Goal: Task Accomplishment & Management: Manage account settings

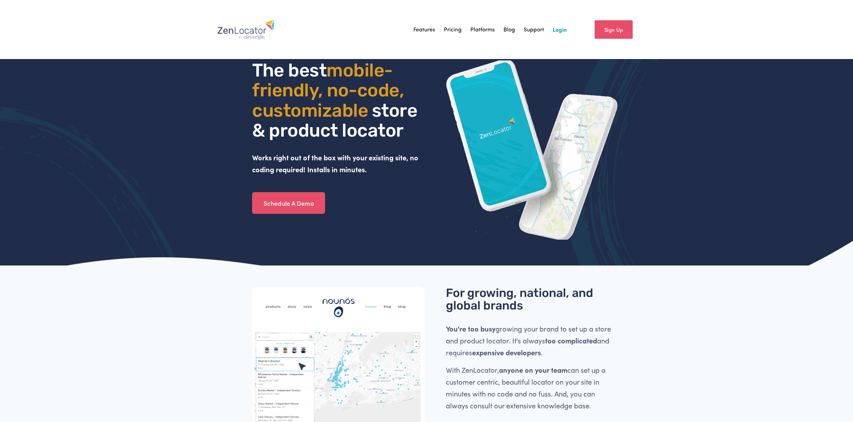
click at [563, 31] on link "Login" at bounding box center [560, 29] width 14 height 10
click at [450, 31] on link "Pricing" at bounding box center [453, 29] width 18 height 10
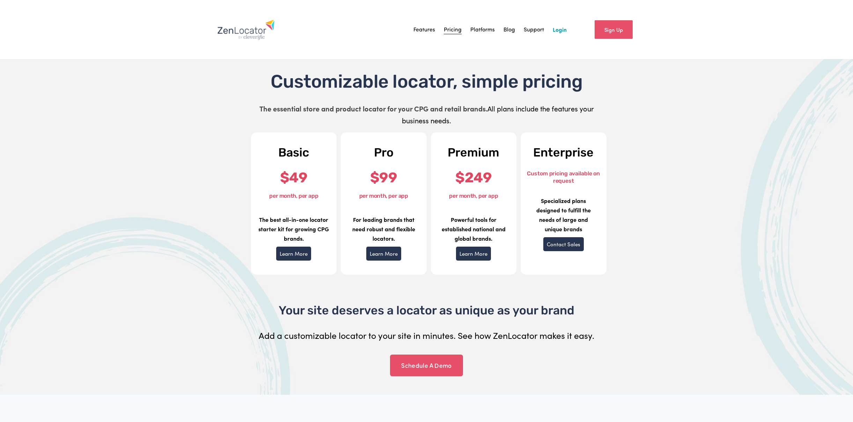
click at [427, 30] on link "Features" at bounding box center [425, 29] width 22 height 10
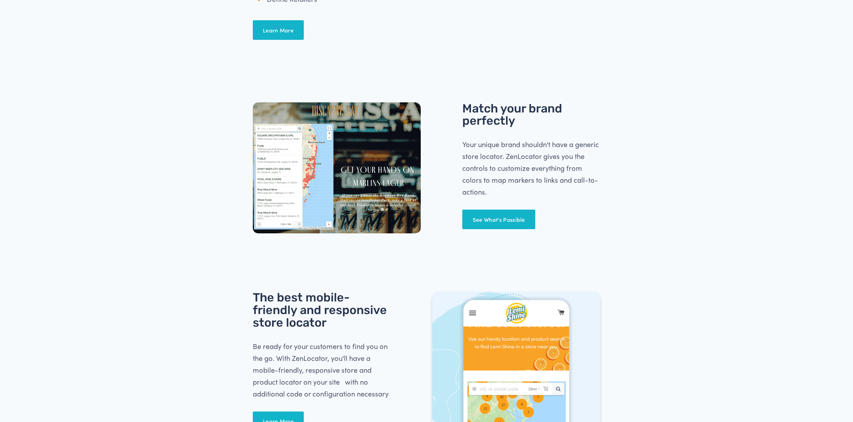
scroll to position [627, 0]
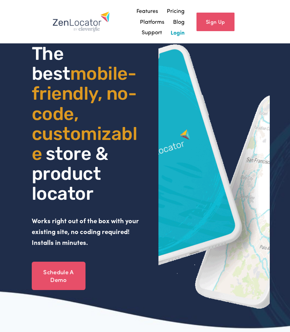
click at [182, 32] on link "Login" at bounding box center [178, 32] width 14 height 10
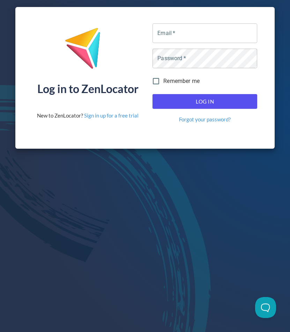
type input "[EMAIL_ADDRESS][DOMAIN_NAME]"
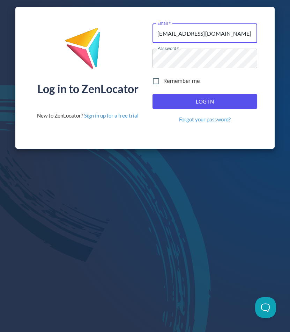
click at [215, 98] on span "Log In" at bounding box center [204, 101] width 89 height 9
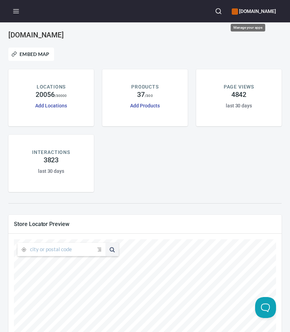
click at [247, 12] on h6 "[DOMAIN_NAME]" at bounding box center [254, 11] width 44 height 8
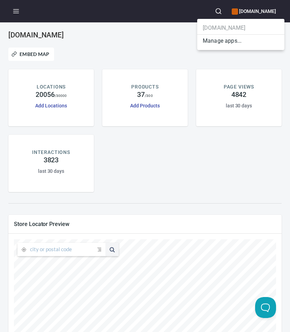
click at [231, 39] on li "Manage apps..." at bounding box center [240, 41] width 87 height 13
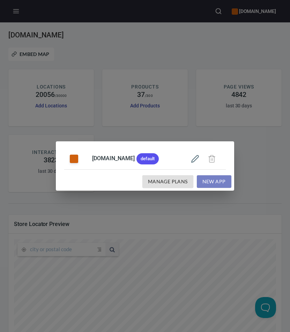
click at [215, 183] on span "New App" at bounding box center [214, 181] width 23 height 9
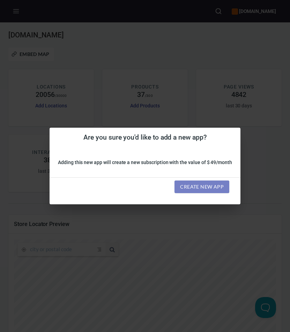
click at [213, 188] on span "Create new app" at bounding box center [202, 186] width 44 height 9
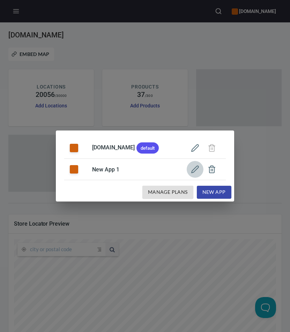
click at [199, 168] on icon "button" at bounding box center [195, 169] width 8 height 8
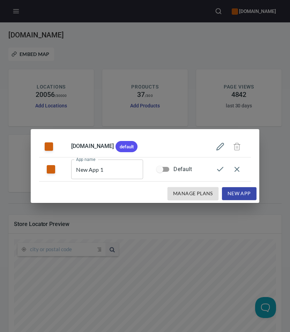
click at [114, 170] on input "New App 1" at bounding box center [107, 169] width 72 height 20
paste input "https://www.minxwine.com/"
type input "https://www.minxwine.com/"
click at [223, 170] on icon "button" at bounding box center [220, 169] width 8 height 8
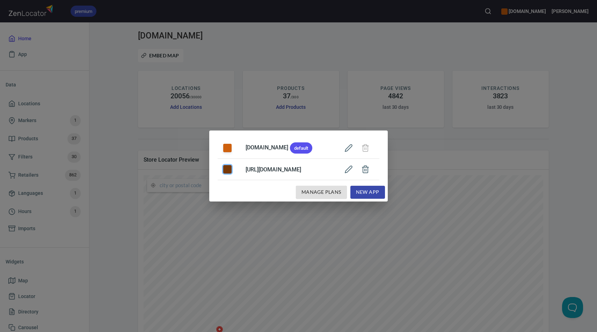
click at [223, 170] on div "color-CE600E" at bounding box center [227, 169] width 8 height 8
click at [290, 170] on icon "button" at bounding box center [348, 169] width 7 height 7
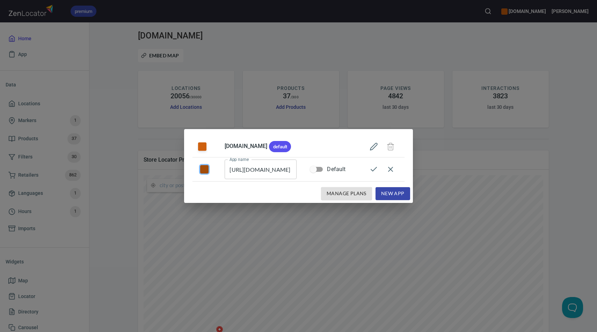
click at [203, 170] on div "color-CE600E" at bounding box center [204, 169] width 8 height 8
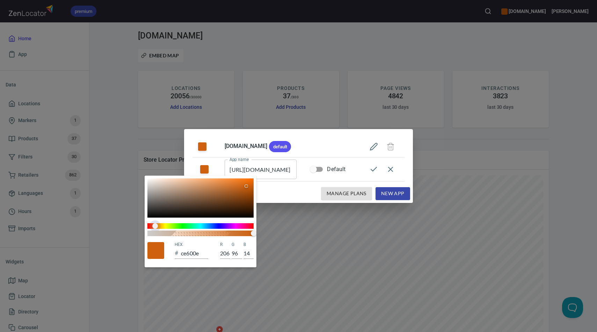
type input "580ECF"
type input "88"
type input "14"
type input "207"
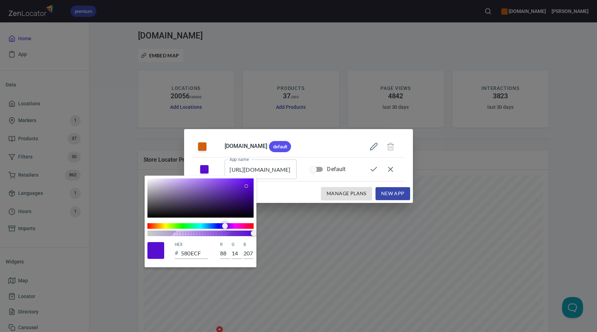
click at [225, 225] on span at bounding box center [200, 226] width 106 height 6
click at [290, 168] on div at bounding box center [298, 166] width 597 height 332
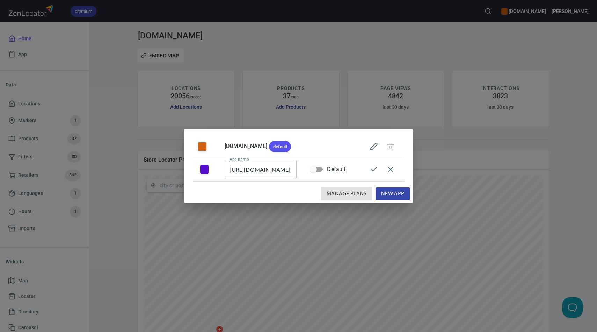
click at [290, 168] on icon "button" at bounding box center [374, 169] width 8 height 8
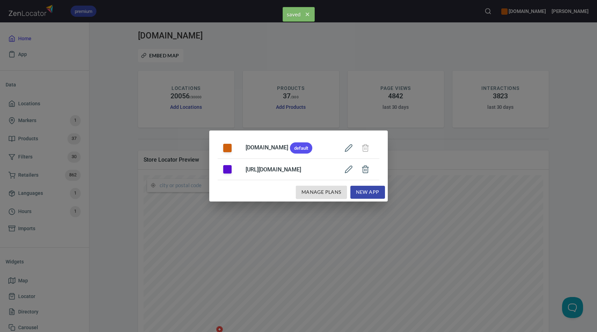
click at [290, 62] on div "www.oliverwinery.com default https://www.minxwine.com/ Manage Plans New App" at bounding box center [298, 166] width 597 height 332
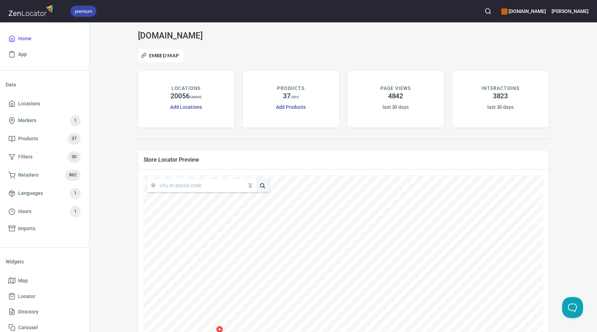
click at [290, 9] on h6 "[DOMAIN_NAME]" at bounding box center [523, 11] width 44 height 8
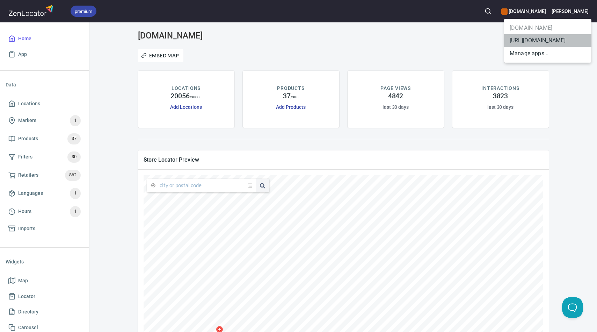
click at [290, 40] on li "[URL][DOMAIN_NAME]" at bounding box center [547, 40] width 87 height 13
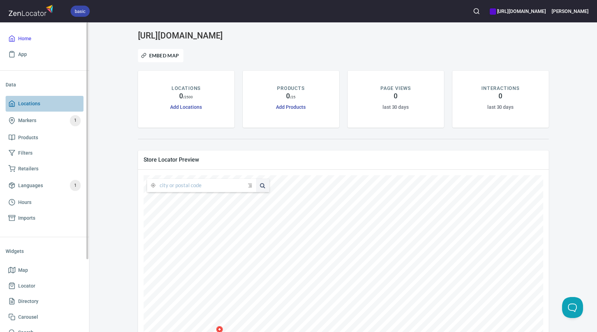
click at [36, 104] on span "Locations" at bounding box center [29, 103] width 22 height 9
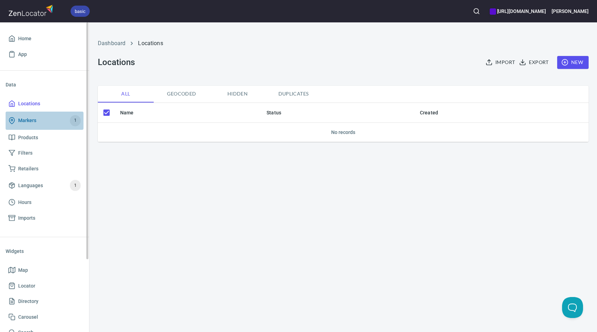
click at [36, 117] on span "Markers 1" at bounding box center [44, 120] width 72 height 11
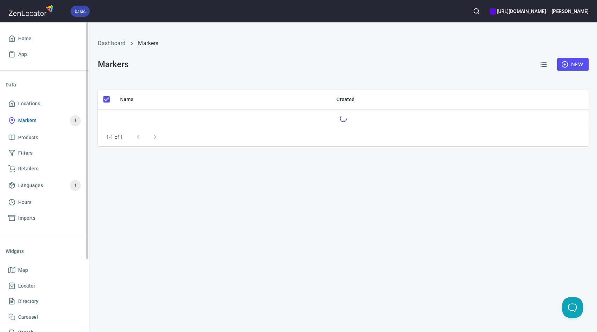
checkbox input "false"
click at [37, 134] on span "Products" at bounding box center [28, 137] width 20 height 9
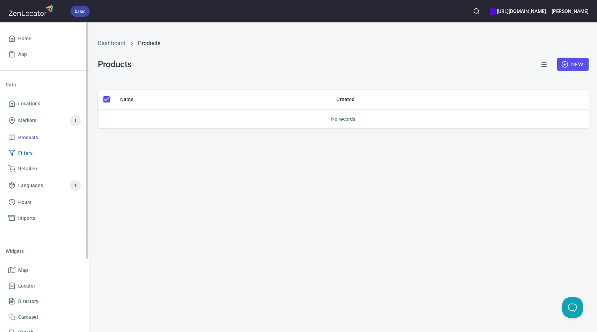
click at [41, 146] on link "Filters" at bounding box center [45, 153] width 78 height 16
click at [44, 166] on span "Retailers" at bounding box center [44, 168] width 72 height 9
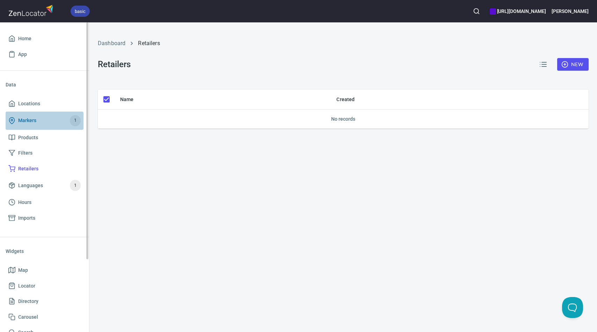
click at [39, 122] on span "Markers 1" at bounding box center [44, 120] width 72 height 11
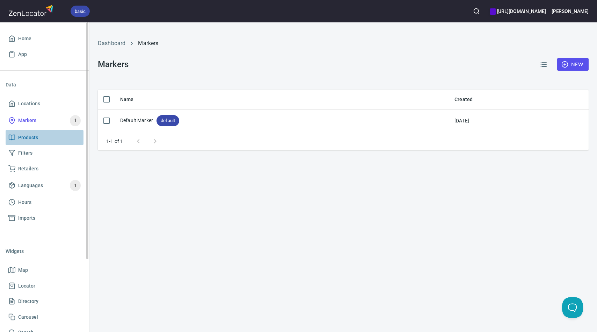
click at [36, 134] on span "Products" at bounding box center [28, 137] width 20 height 9
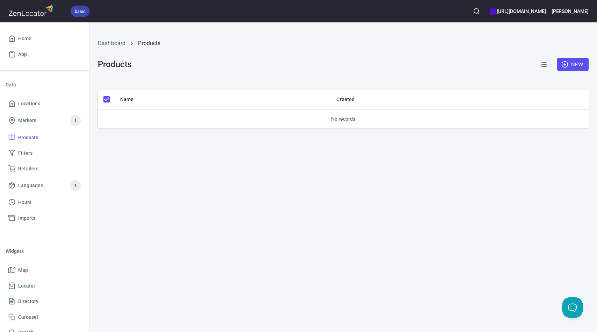
click at [290, 64] on span "New" at bounding box center [573, 64] width 20 height 9
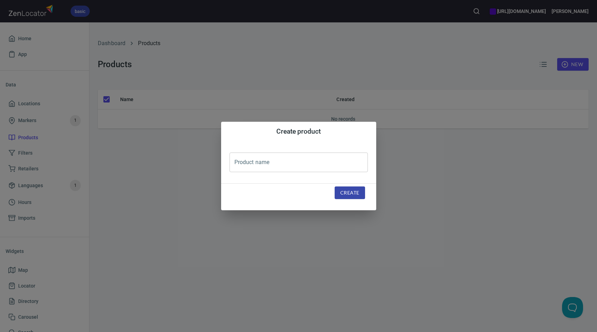
click at [290, 159] on input "text" at bounding box center [299, 162] width 138 height 20
type input "Blackberry Grape"
click at [290, 189] on button "Create" at bounding box center [350, 192] width 30 height 13
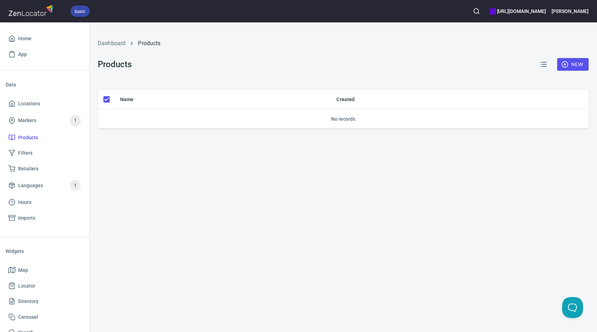
checkbox input "false"
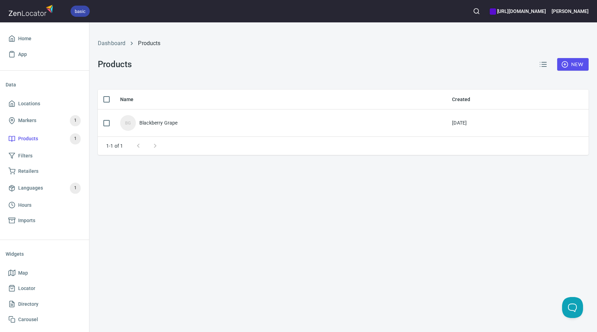
click at [290, 64] on span "New" at bounding box center [573, 64] width 20 height 9
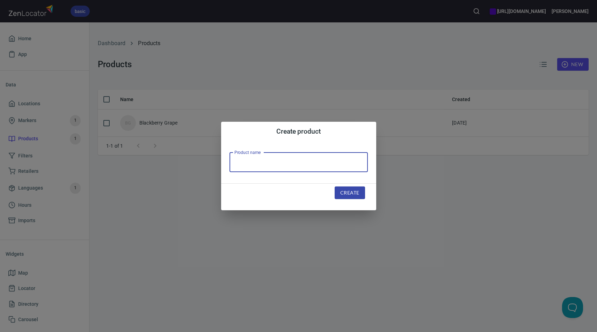
click at [290, 165] on input "text" at bounding box center [299, 162] width 138 height 20
type input "Peach Mango"
click at [290, 196] on span "Create" at bounding box center [349, 192] width 19 height 9
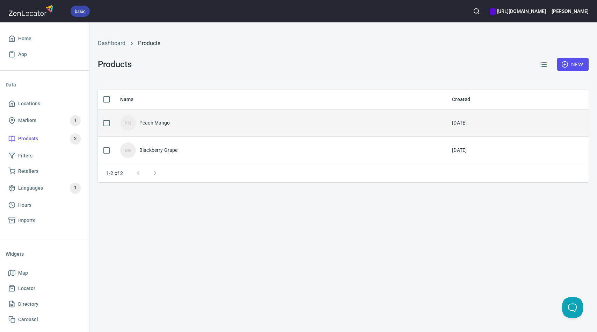
click at [146, 123] on div "Peach Mango" at bounding box center [154, 122] width 31 height 7
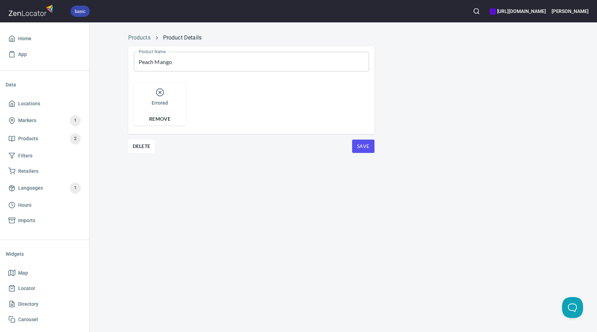
click at [160, 93] on line at bounding box center [160, 92] width 2 height 2
click at [165, 119] on span "Remove" at bounding box center [159, 119] width 43 height 8
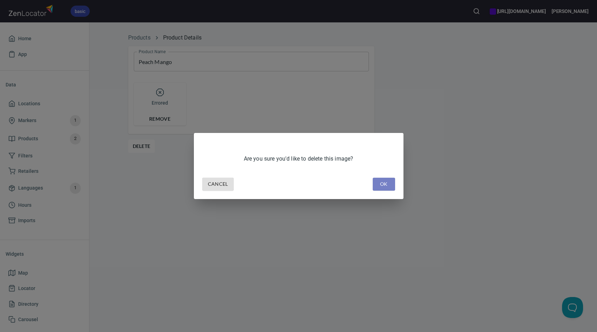
click at [290, 189] on button "OK" at bounding box center [384, 183] width 22 height 13
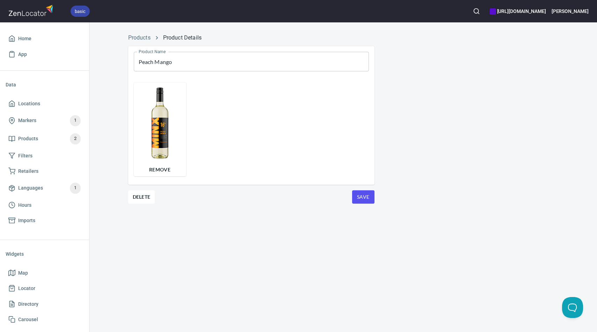
click at [290, 195] on span "Save" at bounding box center [363, 196] width 11 height 9
click at [290, 199] on span "Save" at bounding box center [363, 196] width 11 height 9
click at [135, 36] on link "Products" at bounding box center [139, 37] width 22 height 7
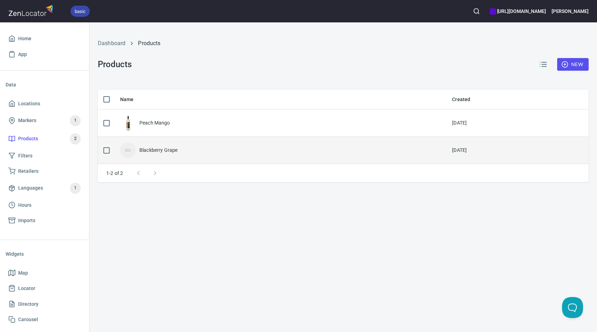
click at [151, 152] on div "Blackberry Grape" at bounding box center [158, 149] width 38 height 7
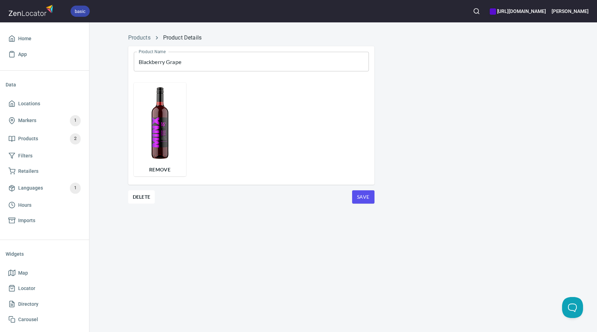
click at [290, 192] on span "Save" at bounding box center [363, 196] width 11 height 9
click at [141, 36] on link "Products" at bounding box center [139, 37] width 22 height 7
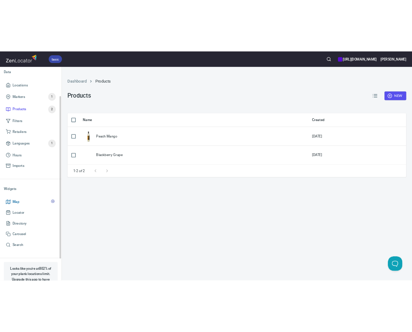
scroll to position [55, 0]
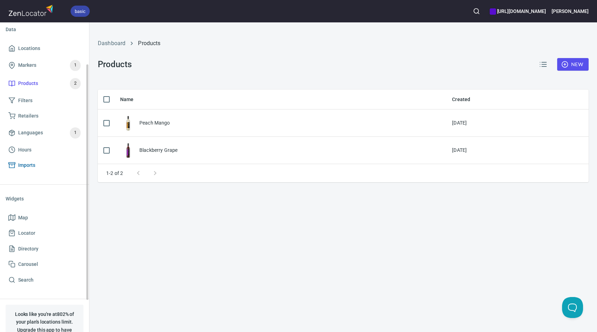
click at [23, 163] on span "Imports" at bounding box center [26, 165] width 17 height 9
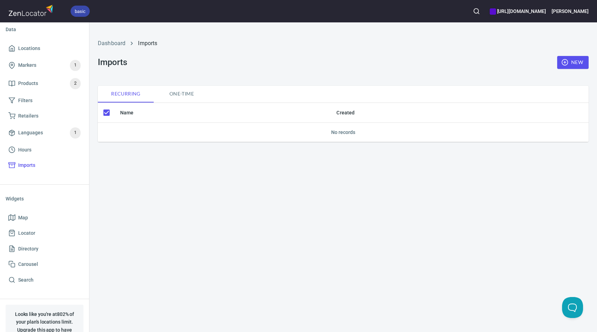
click at [290, 62] on span "New" at bounding box center [573, 62] width 20 height 9
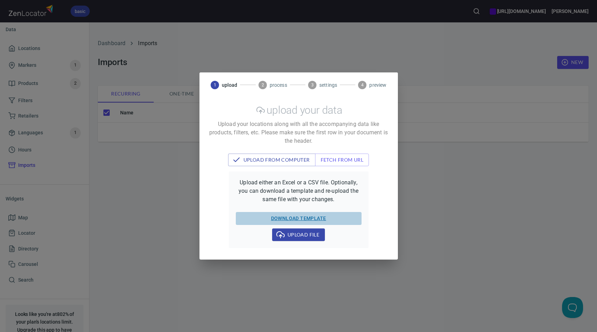
click at [290, 219] on span "download template" at bounding box center [299, 218] width 120 height 9
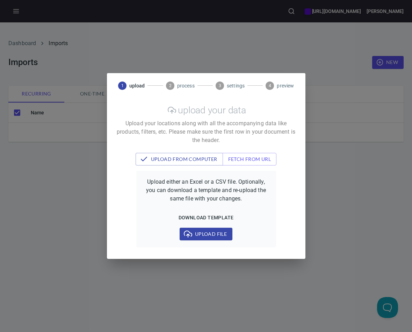
click at [74, 160] on div "1 upload 2 process 3 settings 4 preview upload your data Upload your locations …" at bounding box center [206, 166] width 412 height 332
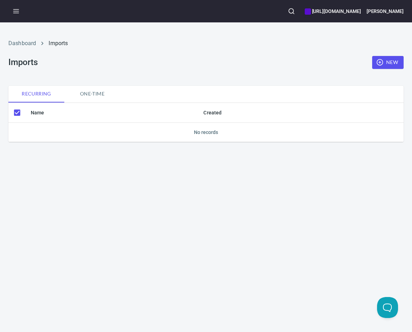
click at [100, 93] on span "One-time" at bounding box center [92, 93] width 48 height 9
click at [38, 92] on span "Recurring" at bounding box center [37, 93] width 48 height 9
click at [95, 92] on span "One-time" at bounding box center [92, 93] width 48 height 9
click at [290, 8] on h6 "[URL][DOMAIN_NAME]" at bounding box center [333, 11] width 56 height 8
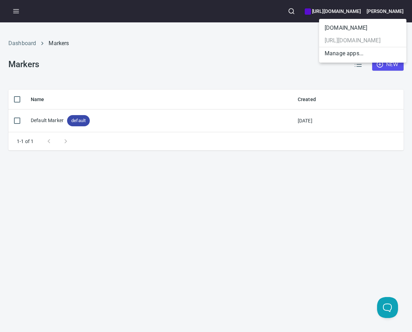
click at [20, 46] on div at bounding box center [206, 166] width 412 height 332
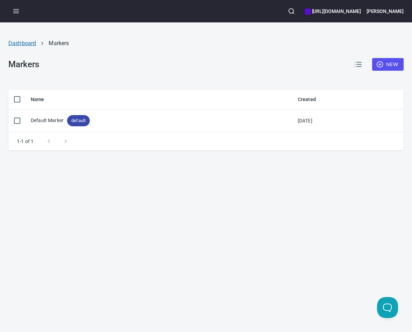
click at [20, 41] on link "Dashboard" at bounding box center [22, 43] width 28 height 7
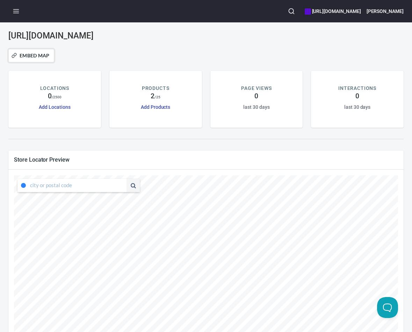
click at [37, 53] on span "Embed Map" at bounding box center [31, 55] width 37 height 8
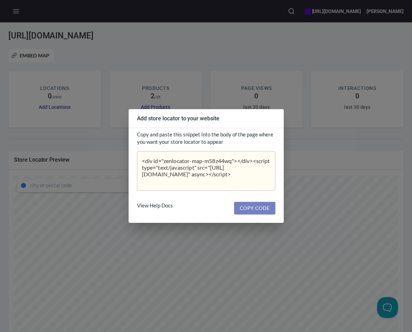
click at [249, 209] on span "Copy Code" at bounding box center [255, 208] width 30 height 9
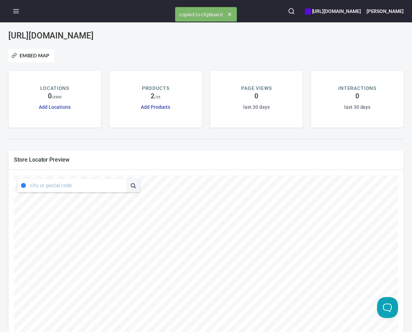
click at [20, 12] on button "button" at bounding box center [15, 10] width 15 height 15
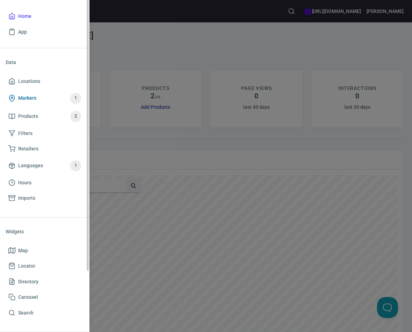
click at [36, 97] on span "Markers 1" at bounding box center [44, 98] width 73 height 11
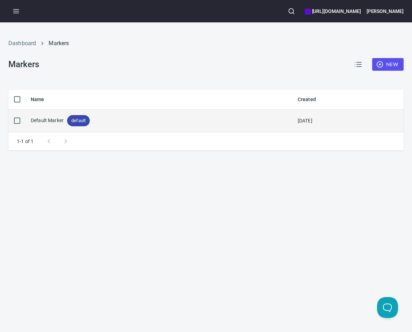
click at [77, 122] on span "default" at bounding box center [78, 120] width 23 height 7
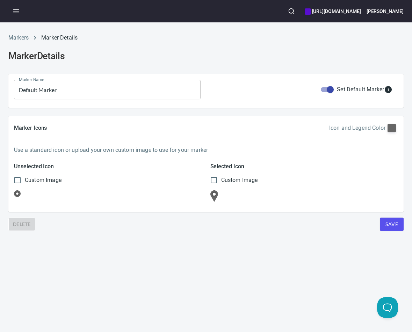
click at [122, 38] on ol "Markers Marker Details" at bounding box center [205, 38] width 395 height 8
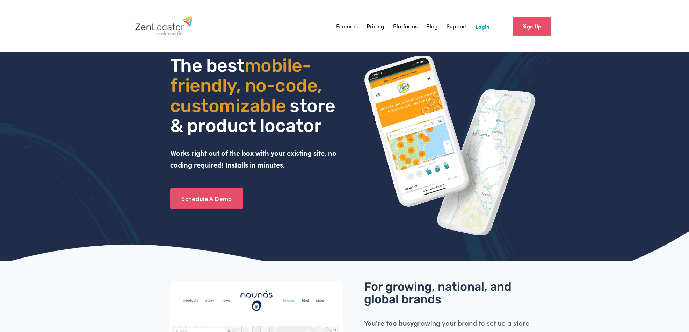
click at [481, 25] on link "Login" at bounding box center [482, 26] width 14 height 10
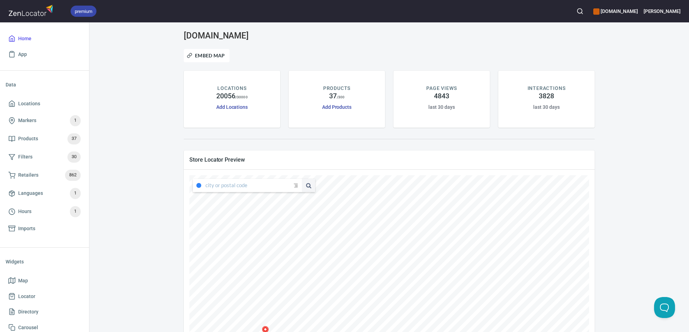
click at [638, 14] on h6 "[DOMAIN_NAME]" at bounding box center [615, 11] width 44 height 8
click at [632, 39] on li "[URL][DOMAIN_NAME]" at bounding box center [639, 40] width 87 height 13
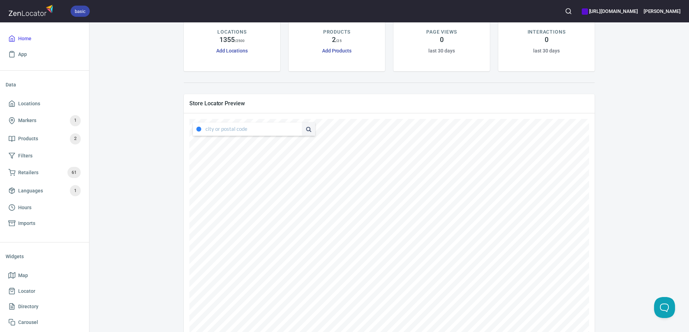
scroll to position [84, 0]
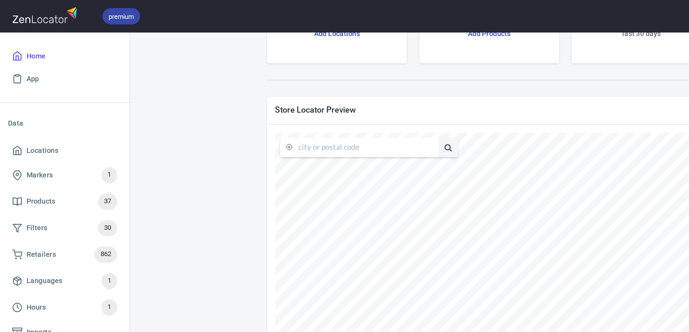
click at [150, 101] on div "www.oliverwinery.com Embed Map LOCATIONS 20056 / 30000 Add Locations PRODUCTS 3…" at bounding box center [389, 135] width 583 height 376
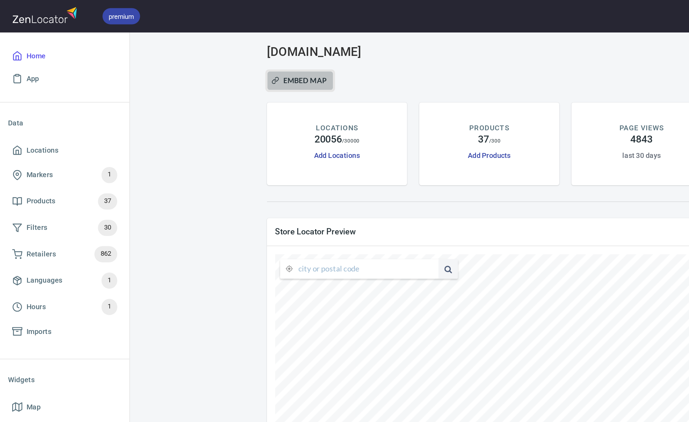
click at [213, 56] on span "Embed Map" at bounding box center [206, 55] width 37 height 8
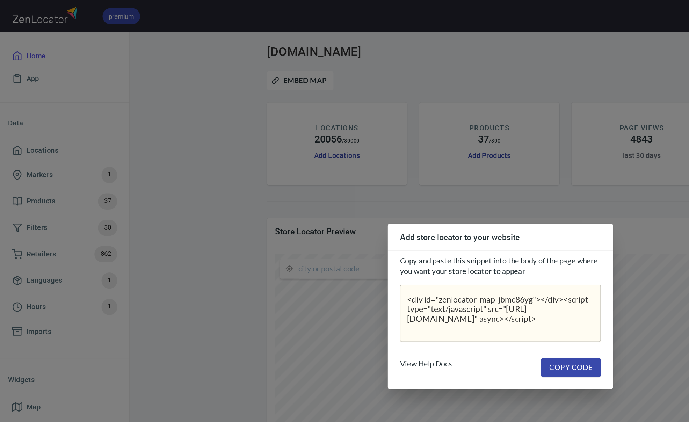
click at [386, 253] on span "Copy Code" at bounding box center [393, 253] width 30 height 9
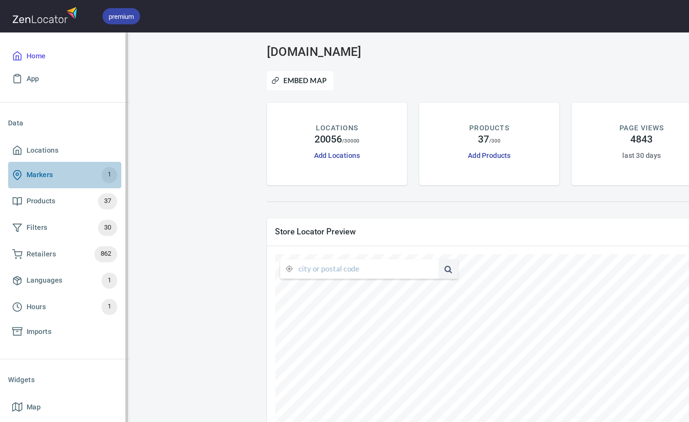
click at [47, 117] on span "Markers 1" at bounding box center [44, 120] width 72 height 11
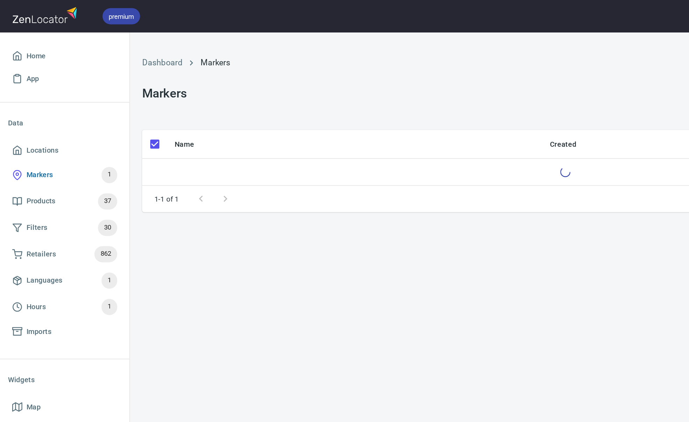
checkbox input "false"
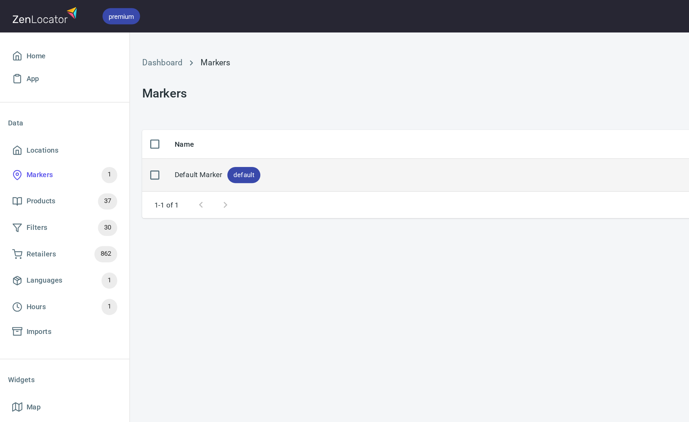
click at [142, 120] on div "Default Marker default" at bounding box center [149, 120] width 59 height 11
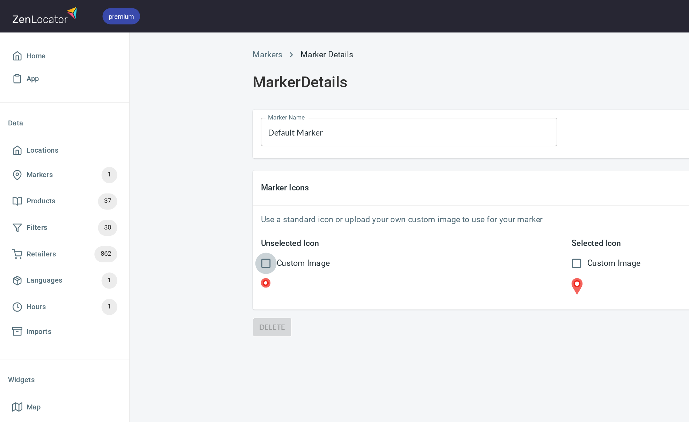
click at [182, 181] on input "Custom Image" at bounding box center [183, 181] width 15 height 15
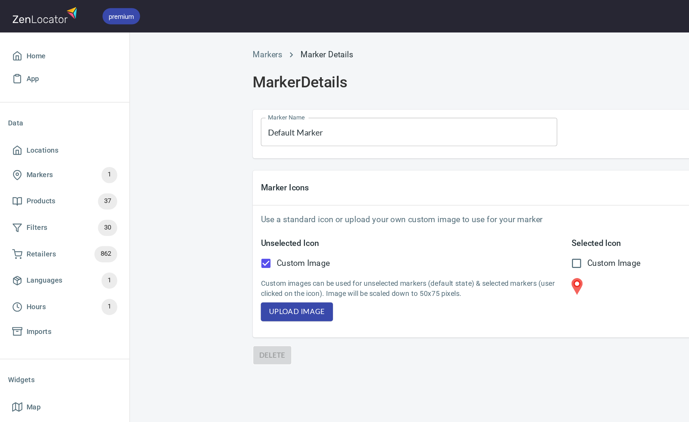
click at [182, 181] on input "Custom Image" at bounding box center [183, 181] width 15 height 15
checkbox input "false"
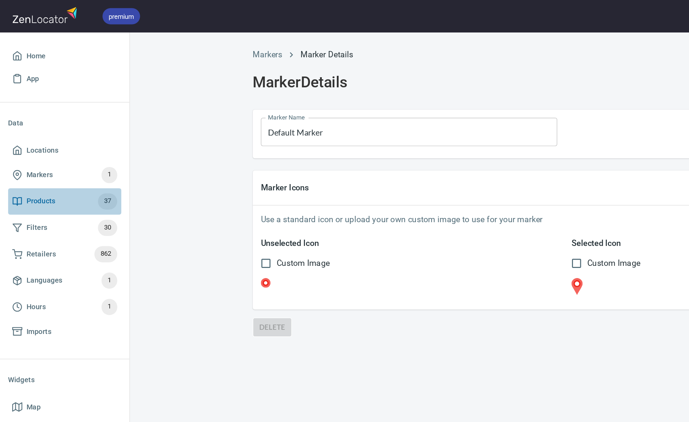
click at [42, 137] on span "Products 37" at bounding box center [44, 138] width 72 height 11
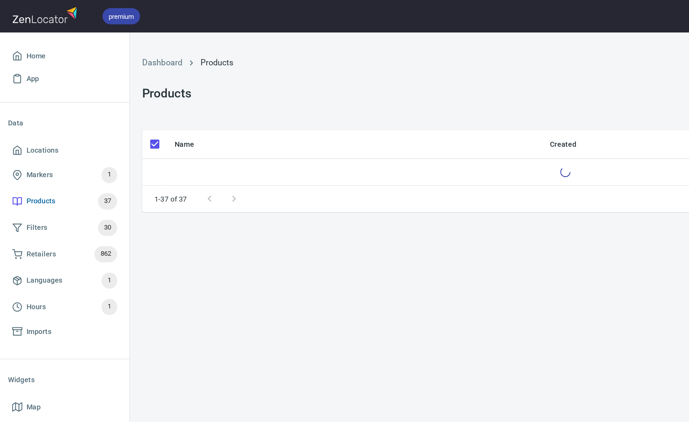
checkbox input "false"
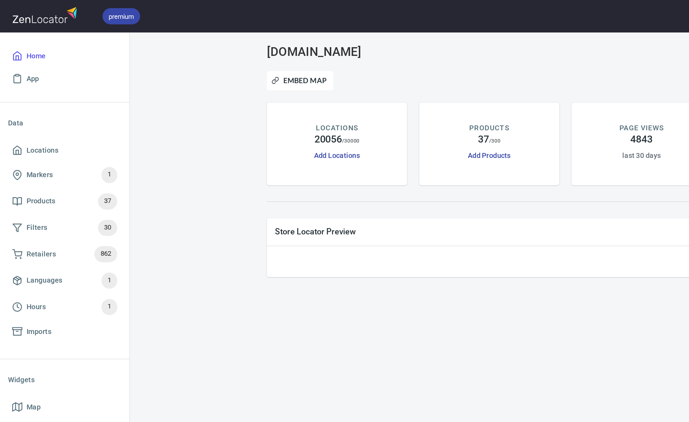
click at [15, 15] on img at bounding box center [31, 10] width 47 height 15
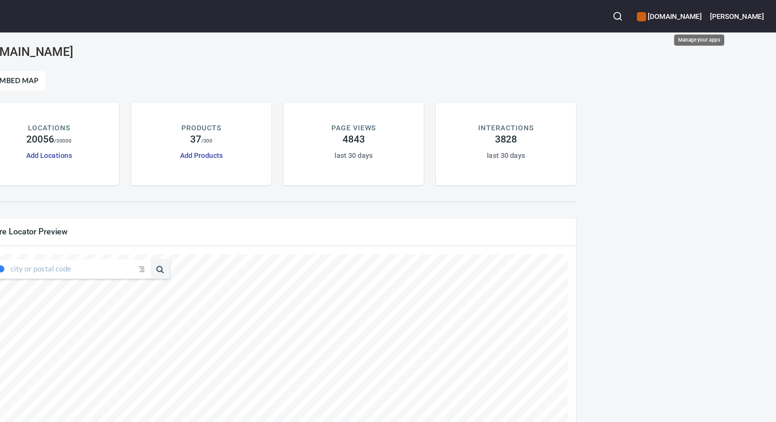
click at [689, 12] on h6 "[DOMAIN_NAME]" at bounding box center [702, 11] width 44 height 8
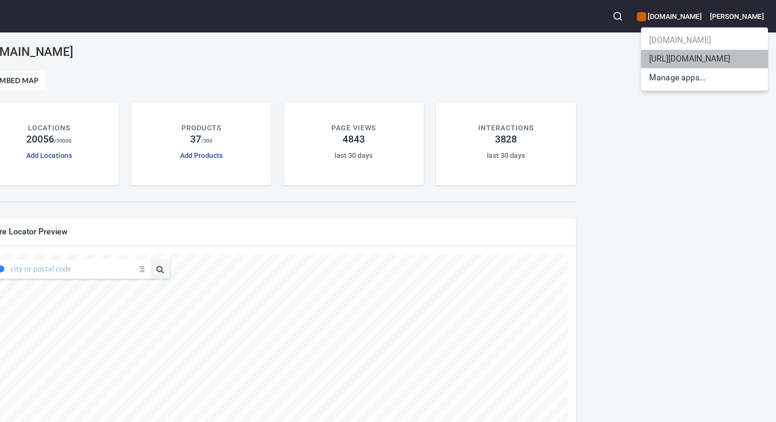
click at [689, 44] on li "[URL][DOMAIN_NAME]" at bounding box center [726, 40] width 87 height 13
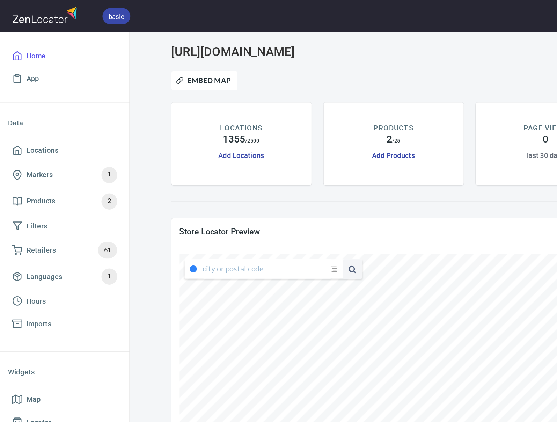
click at [167, 189] on input "text" at bounding box center [184, 185] width 88 height 13
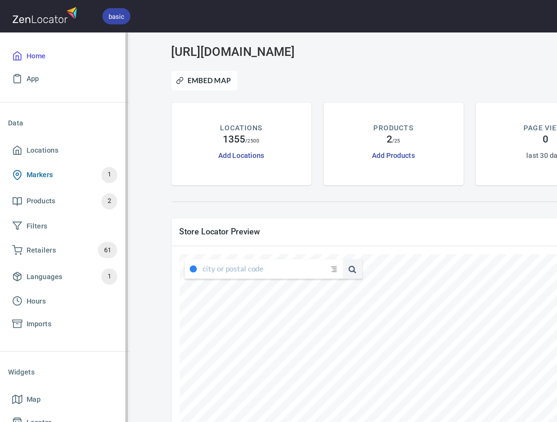
click at [59, 121] on span "Markers 1" at bounding box center [44, 120] width 72 height 11
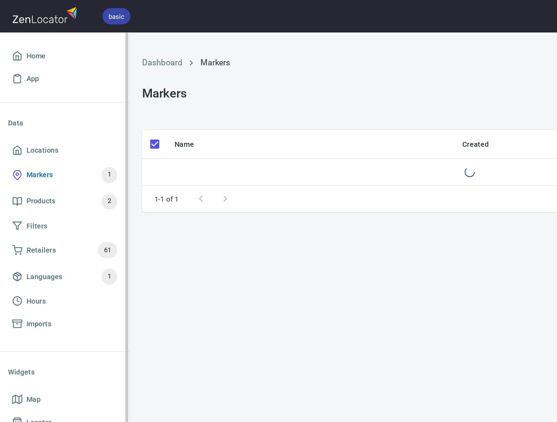
checkbox input "false"
click at [49, 137] on span "Products 2" at bounding box center [44, 138] width 72 height 11
checkbox input "false"
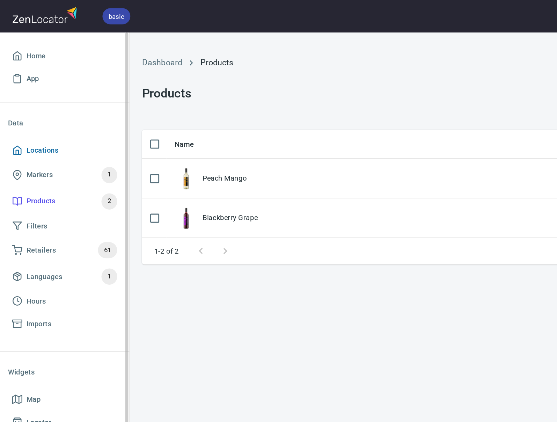
click at [32, 105] on span "Locations" at bounding box center [29, 103] width 22 height 9
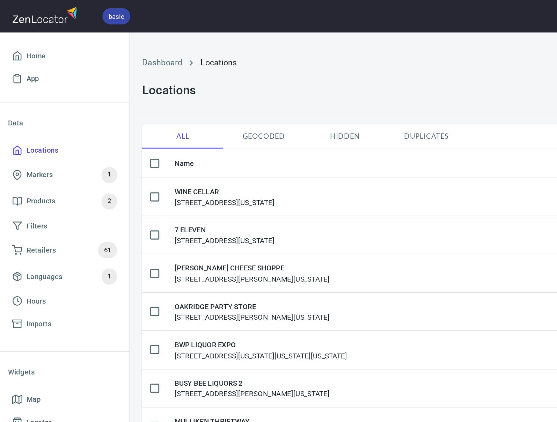
click at [185, 94] on span "Geocoded" at bounding box center [182, 93] width 48 height 9
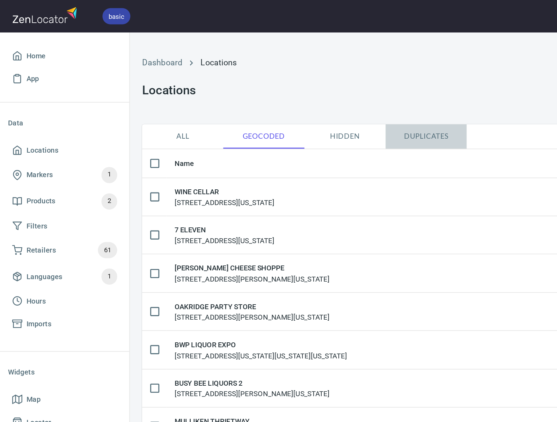
click at [293, 92] on span "Duplicates" at bounding box center [294, 93] width 48 height 9
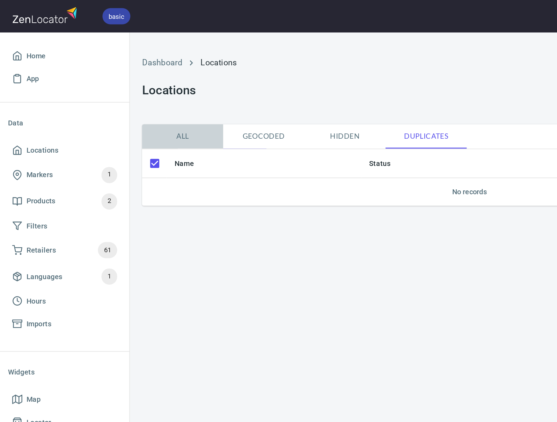
click at [124, 92] on span "All" at bounding box center [126, 93] width 48 height 9
checkbox input "false"
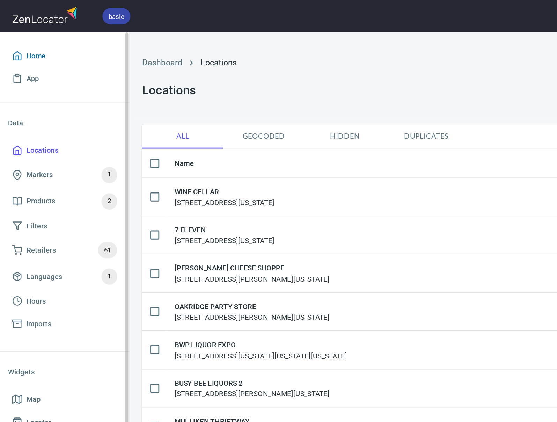
click at [35, 39] on span "Home" at bounding box center [44, 38] width 72 height 9
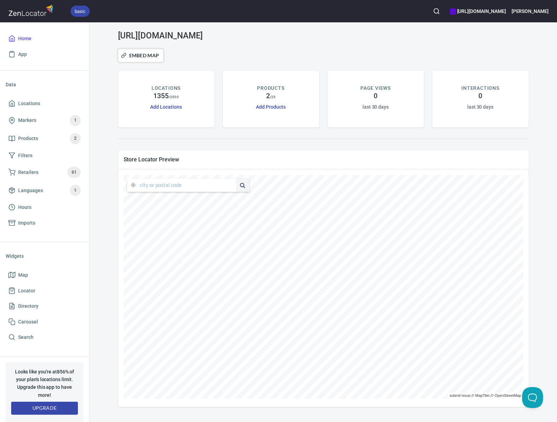
click at [149, 56] on span "Embed Map" at bounding box center [141, 55] width 37 height 8
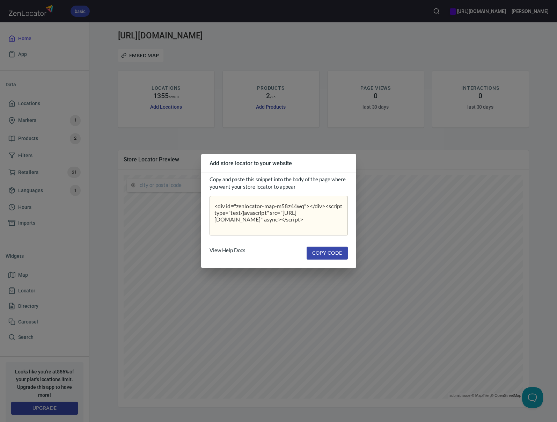
click at [204, 203] on div "Copy and paste this snippet into the body of the page where you want your store…" at bounding box center [278, 205] width 155 height 65
click at [350, 162] on div "Add store locator to your website" at bounding box center [278, 163] width 155 height 19
click at [386, 150] on div "Add store locator to your website Copy and paste this snippet into the body of …" at bounding box center [278, 211] width 557 height 422
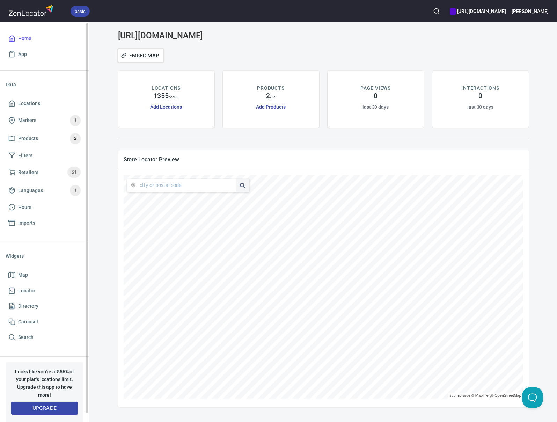
scroll to position [9, 0]
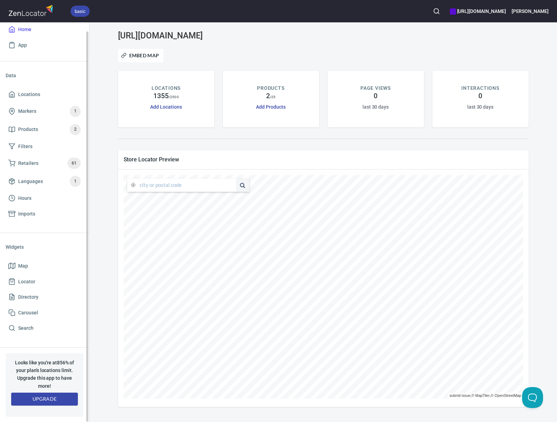
click at [53, 331] on span "Upgrade" at bounding box center [45, 399] width 56 height 9
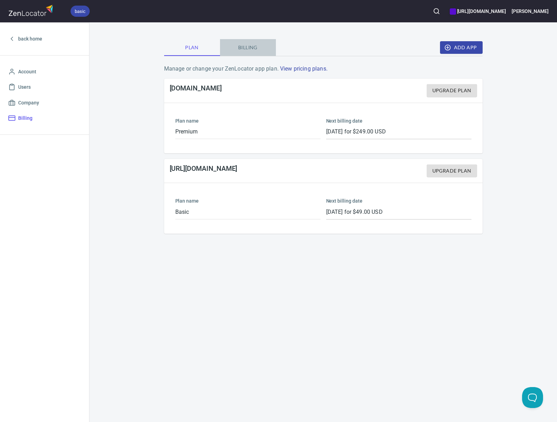
click at [250, 49] on span "Billing" at bounding box center [248, 47] width 48 height 9
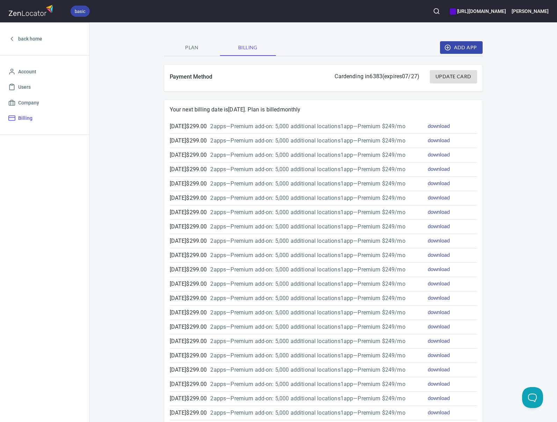
click at [214, 56] on hr at bounding box center [323, 56] width 319 height 0
click at [191, 49] on span "Plan" at bounding box center [192, 47] width 48 height 9
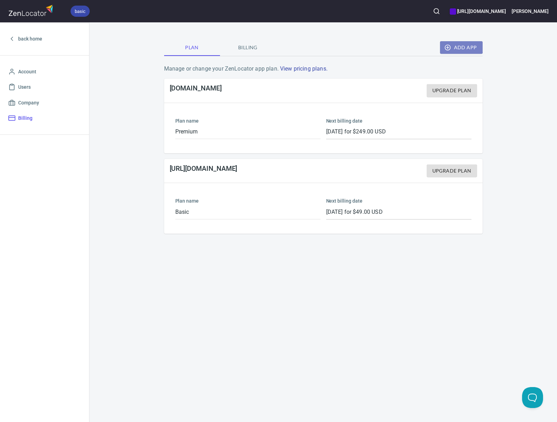
click at [458, 45] on span "Add App" at bounding box center [461, 47] width 31 height 9
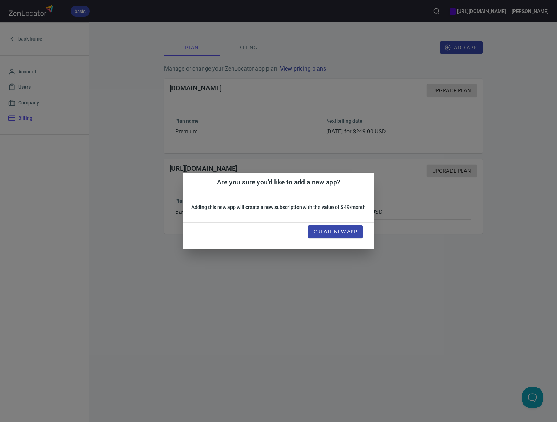
click at [324, 316] on div "Are you sure you'd like to add a new app? Adding this new app will create a new…" at bounding box center [278, 211] width 557 height 422
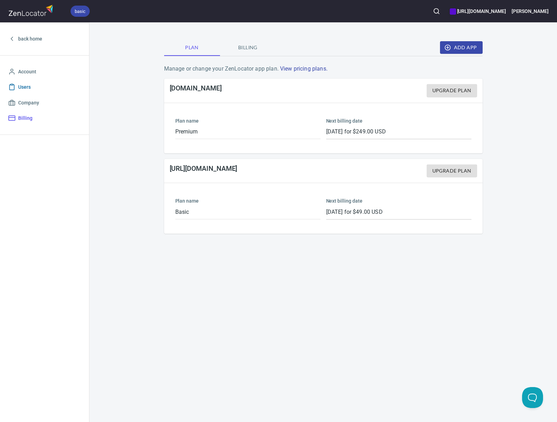
click at [24, 86] on span "Users" at bounding box center [24, 87] width 13 height 9
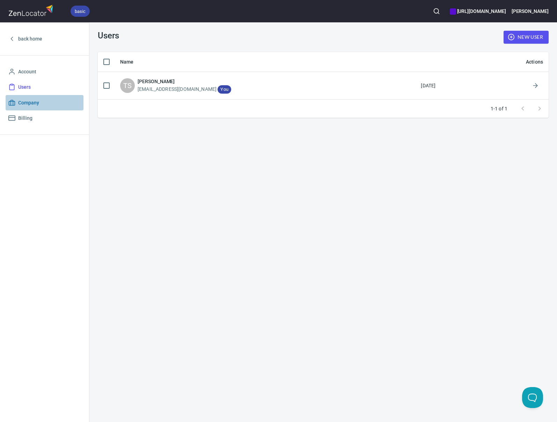
click at [25, 101] on span "Company" at bounding box center [28, 103] width 21 height 9
select select "America/Indiana/Indianapolis"
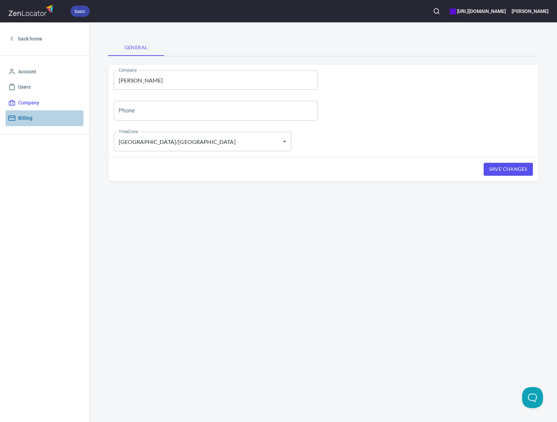
click at [29, 114] on link "Billing" at bounding box center [45, 118] width 78 height 16
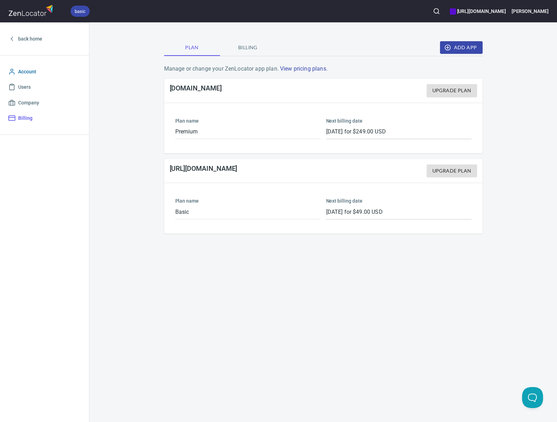
click at [30, 69] on span "Account" at bounding box center [27, 71] width 18 height 9
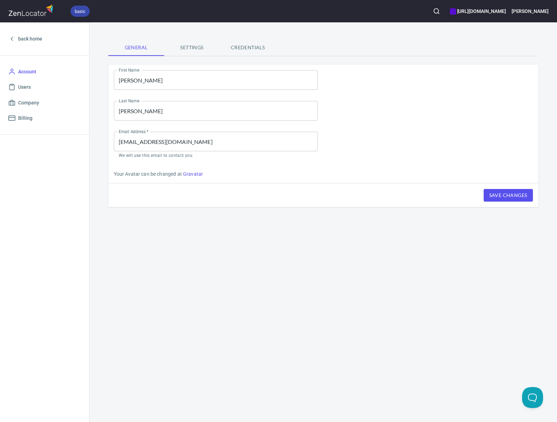
click at [192, 56] on div "General Settings Credentials First Name Trish First Name Last Name Surfus Last …" at bounding box center [323, 123] width 447 height 168
click at [195, 50] on span "Settings" at bounding box center [192, 47] width 48 height 9
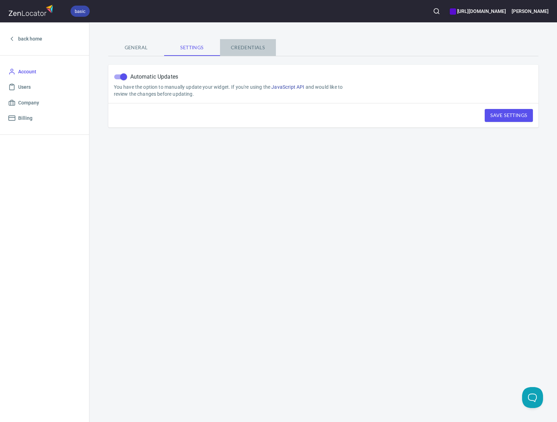
click at [249, 46] on span "Credentials" at bounding box center [248, 47] width 48 height 9
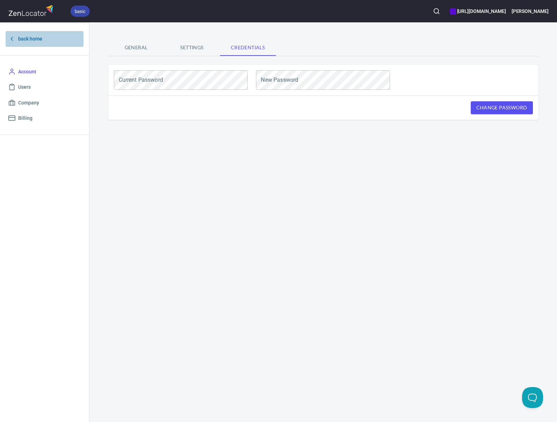
click at [29, 41] on span "back home" at bounding box center [30, 39] width 24 height 9
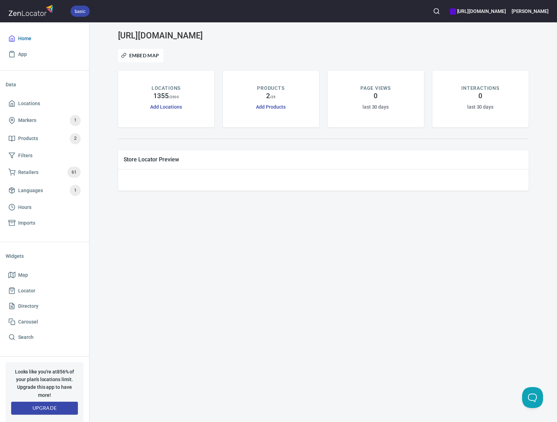
click at [19, 38] on span "Home" at bounding box center [24, 38] width 13 height 9
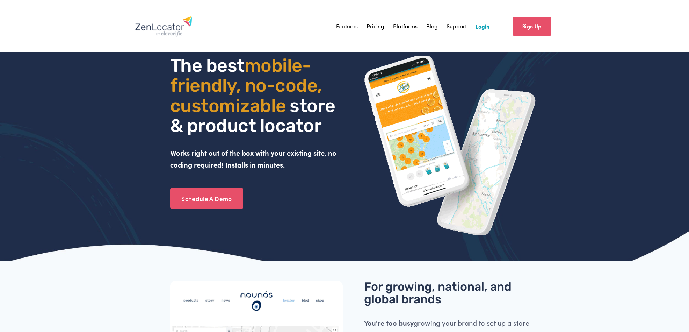
click at [489, 24] on link "Login" at bounding box center [482, 26] width 14 height 10
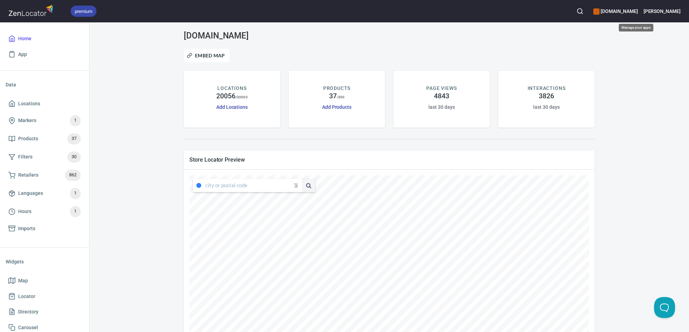
click at [638, 10] on h6 "[DOMAIN_NAME]" at bounding box center [615, 11] width 44 height 8
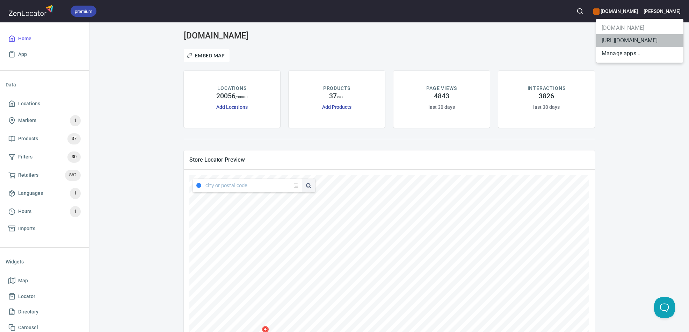
click at [624, 41] on li "[URL][DOMAIN_NAME]" at bounding box center [639, 40] width 87 height 13
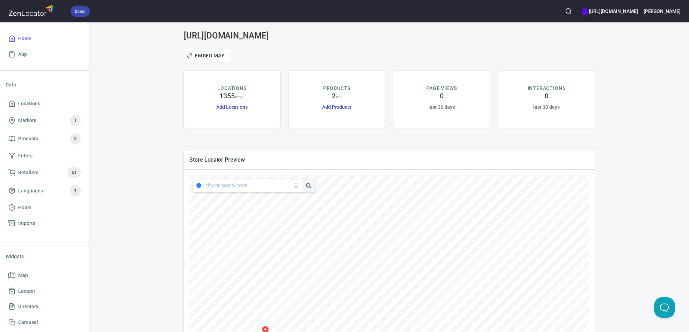
click at [164, 102] on div "[URL][DOMAIN_NAME] Embed Map LOCATIONS 1355 / 2500 Add Locations PRODUCTS 2 / 2…" at bounding box center [389, 219] width 583 height 376
click at [201, 58] on span "Embed Map" at bounding box center [206, 55] width 37 height 8
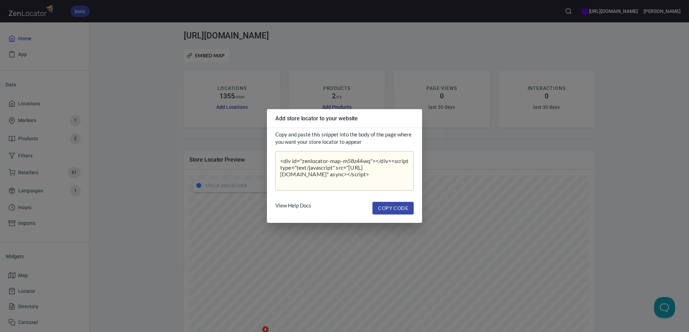
click at [265, 147] on div "Add store locator to your website Copy and paste this snippet into the body of …" at bounding box center [344, 166] width 689 height 332
click at [431, 74] on div "Add store locator to your website Copy and paste this snippet into the body of …" at bounding box center [344, 166] width 689 height 332
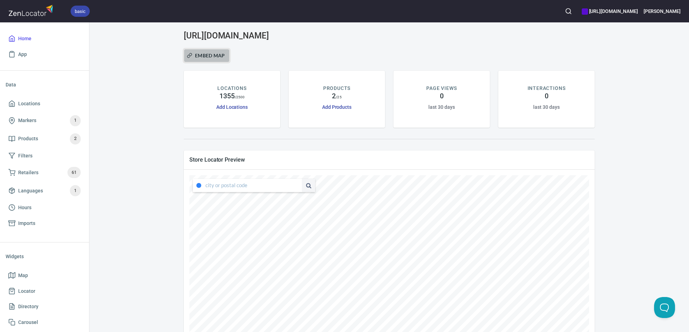
click at [199, 58] on span "Embed Map" at bounding box center [206, 55] width 37 height 8
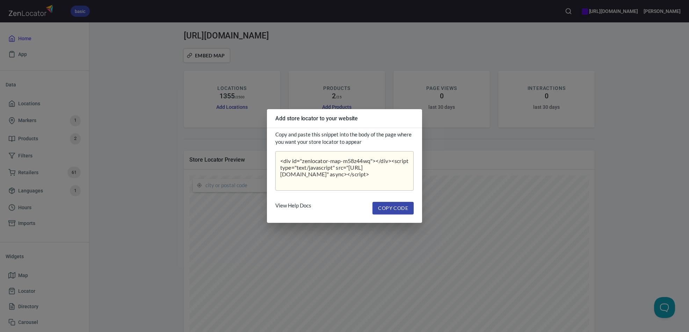
click at [143, 121] on div "Add store locator to your website Copy and paste this snippet into the body of …" at bounding box center [344, 166] width 689 height 332
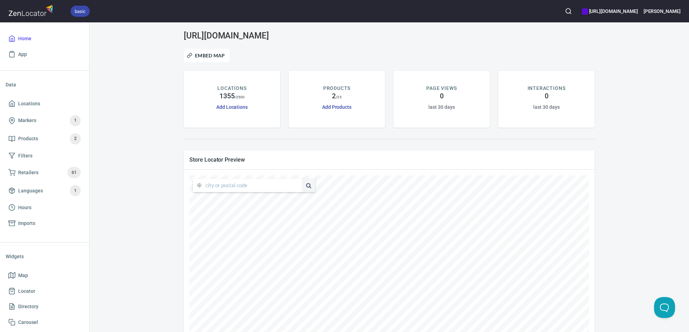
click at [143, 121] on div "[URL][DOMAIN_NAME] Embed Map LOCATIONS 1355 / 2500 Add Locations PRODUCTS 2 / 2…" at bounding box center [389, 219] width 583 height 376
